Goal: Transaction & Acquisition: Purchase product/service

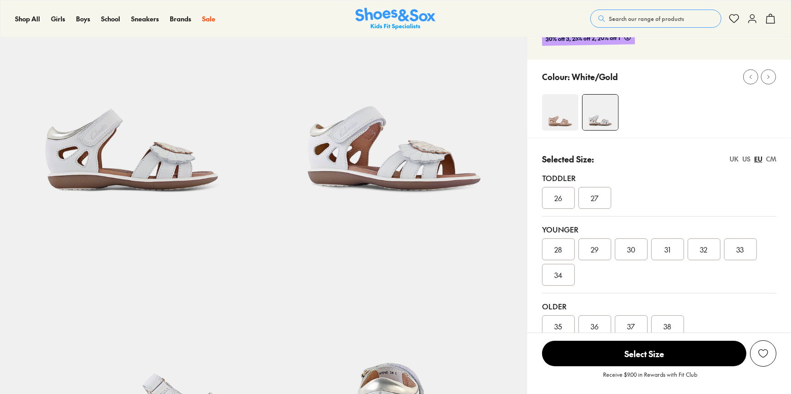
scroll to position [82, 0]
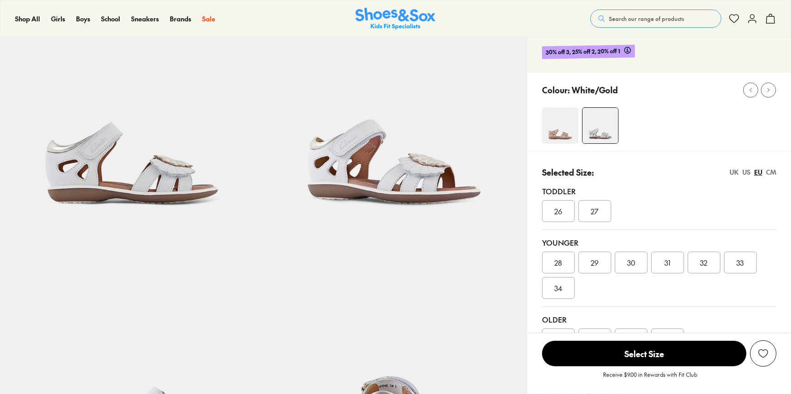
click at [550, 144] on div "Colour: White/Gold" at bounding box center [658, 112] width 263 height 78
click at [553, 130] on img at bounding box center [560, 125] width 36 height 36
select select "*"
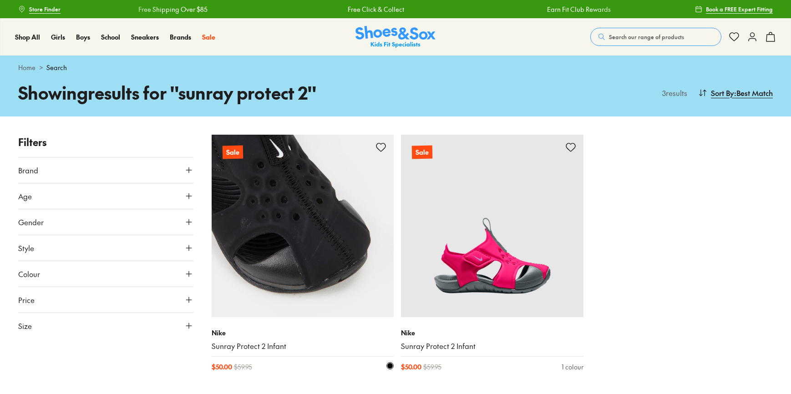
click at [288, 189] on img at bounding box center [303, 226] width 182 height 182
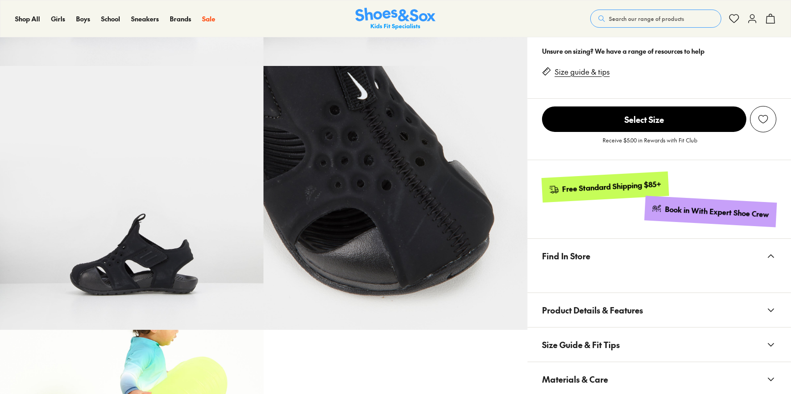
scroll to position [289, 0]
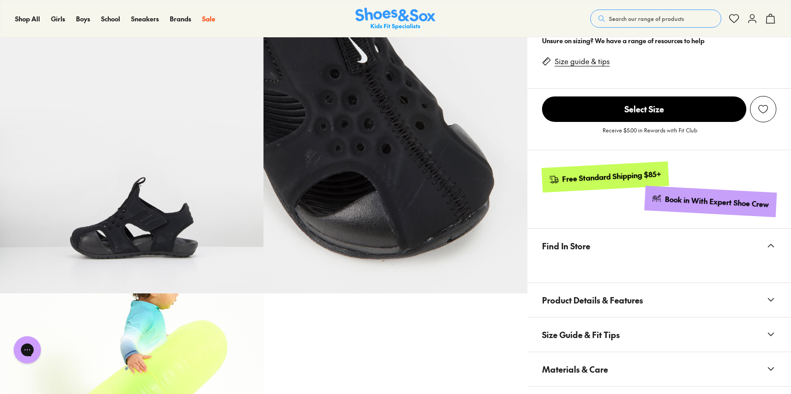
select select "*"
click at [588, 364] on span "Materials & Care" at bounding box center [575, 369] width 66 height 27
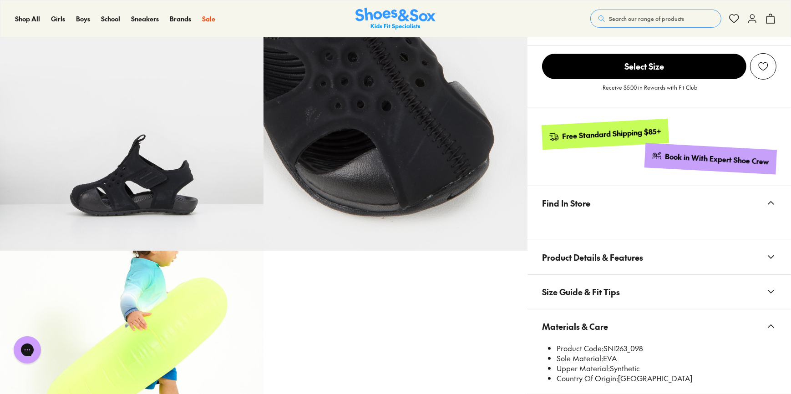
scroll to position [372, 0]
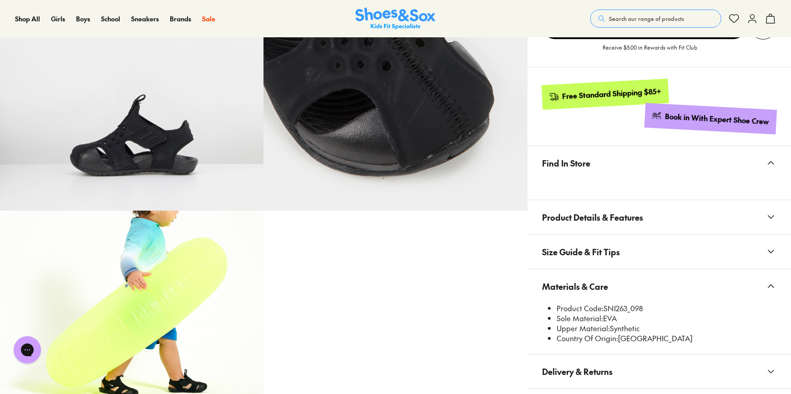
click at [641, 10] on button "Search our range of products" at bounding box center [655, 19] width 131 height 18
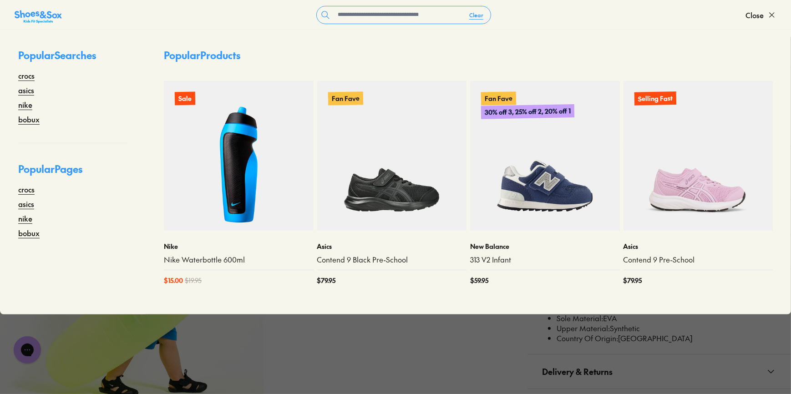
click at [641, 20] on form "Clear" at bounding box center [403, 15] width 683 height 18
click at [404, 15] on input "text" at bounding box center [398, 14] width 128 height 17
type input "*******"
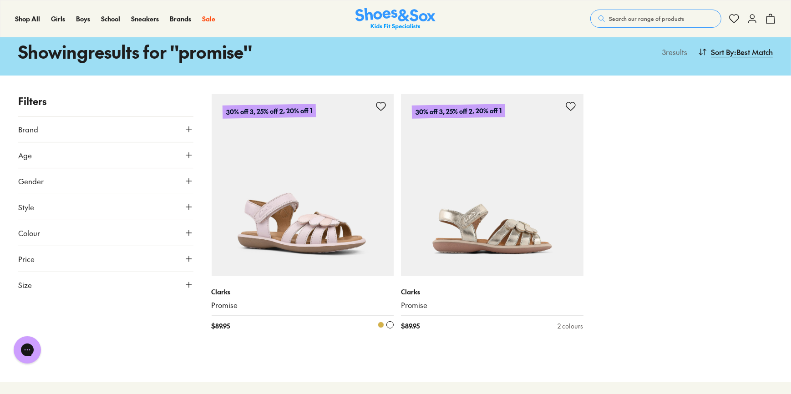
click at [261, 260] on img at bounding box center [303, 185] width 182 height 182
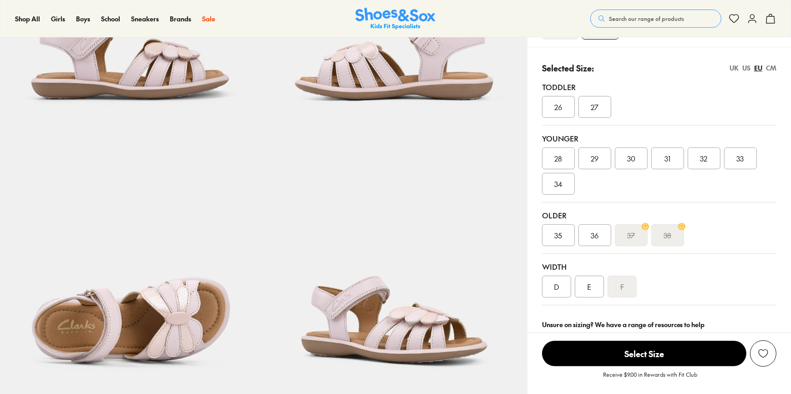
scroll to position [248, 0]
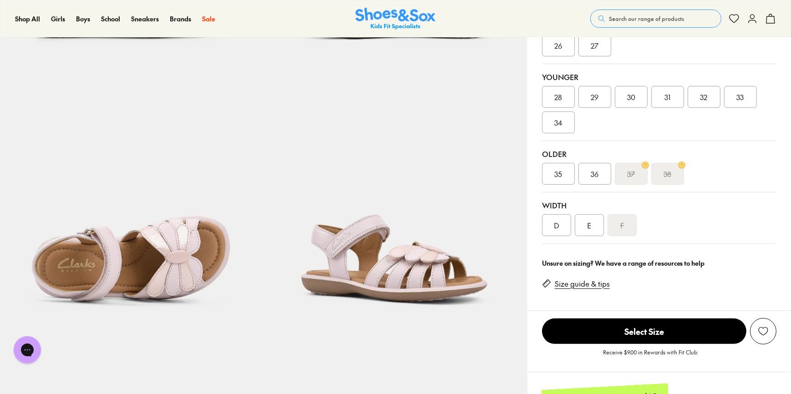
select select "*"
